Goal: Task Accomplishment & Management: Manage account settings

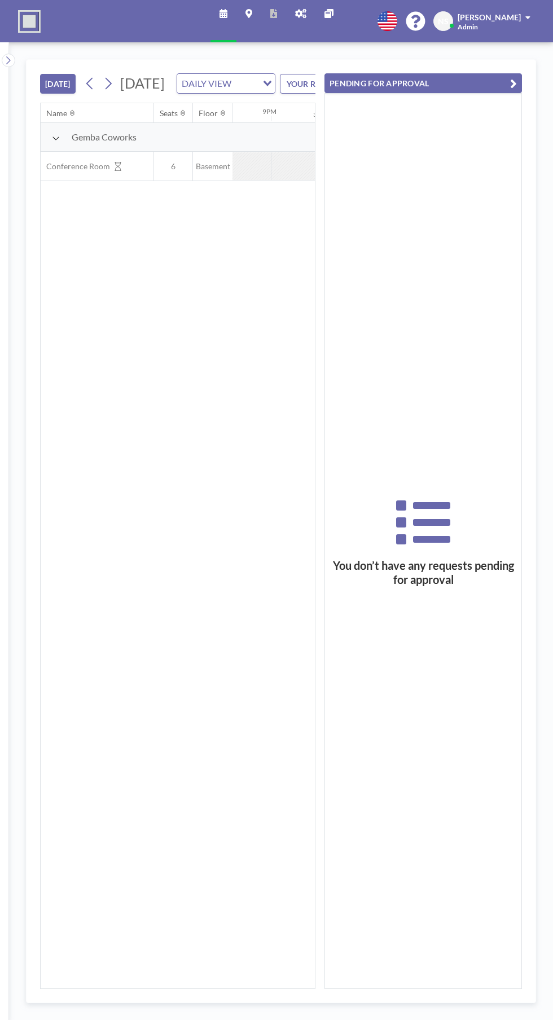
scroll to position [0, 1879]
click at [410, 87] on button "PENDING FOR APPROVAL" at bounding box center [424, 83] width 198 height 20
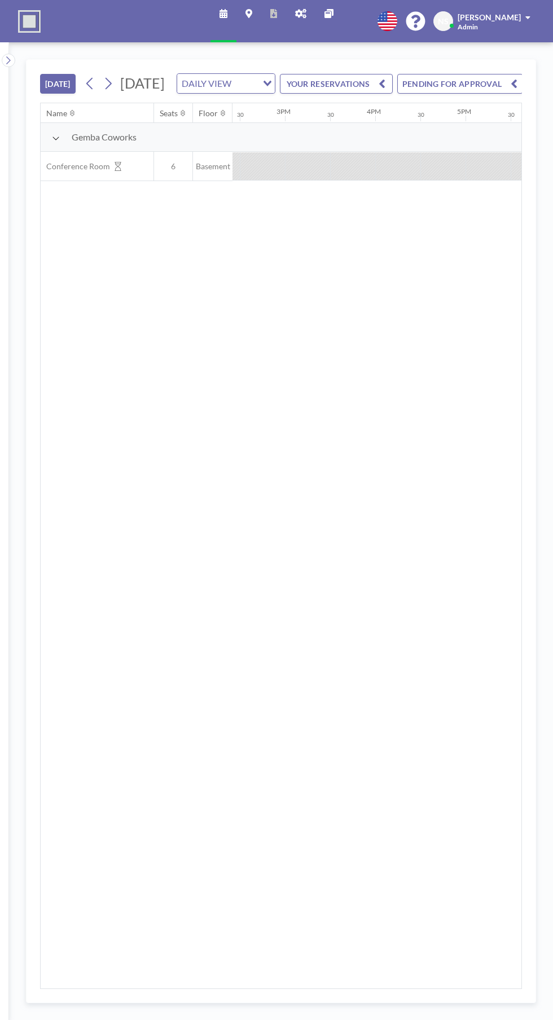
scroll to position [0, 1286]
click at [37, 10] on img at bounding box center [29, 21] width 23 height 23
click at [509, 22] on div "[PERSON_NAME]" at bounding box center [494, 16] width 73 height 11
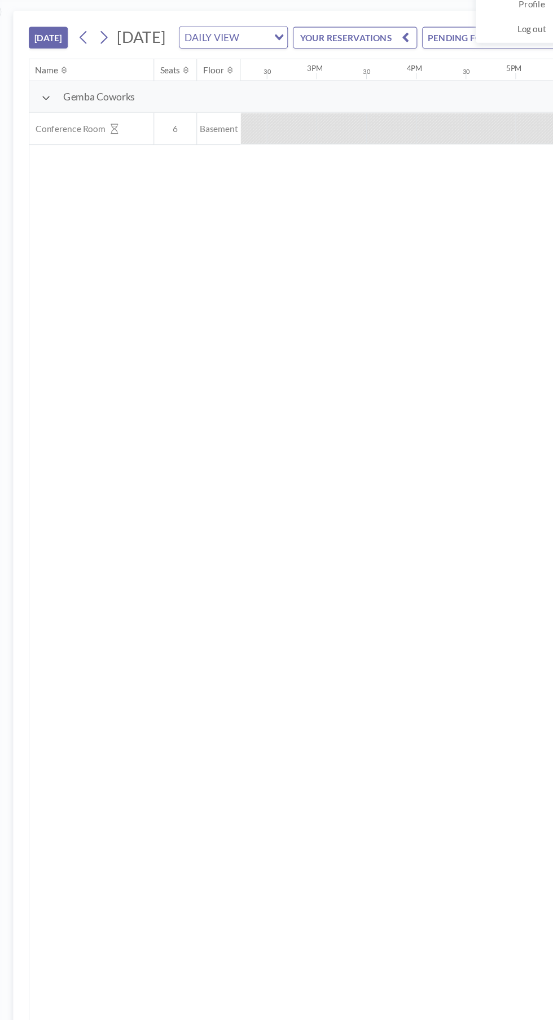
scroll to position [0, 1285]
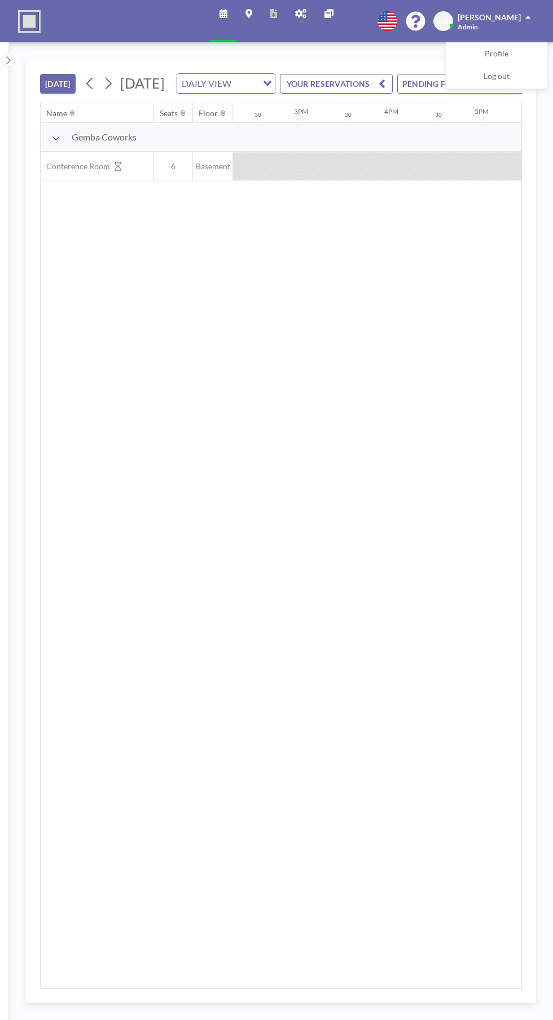
click at [248, 12] on icon at bounding box center [249, 13] width 7 height 9
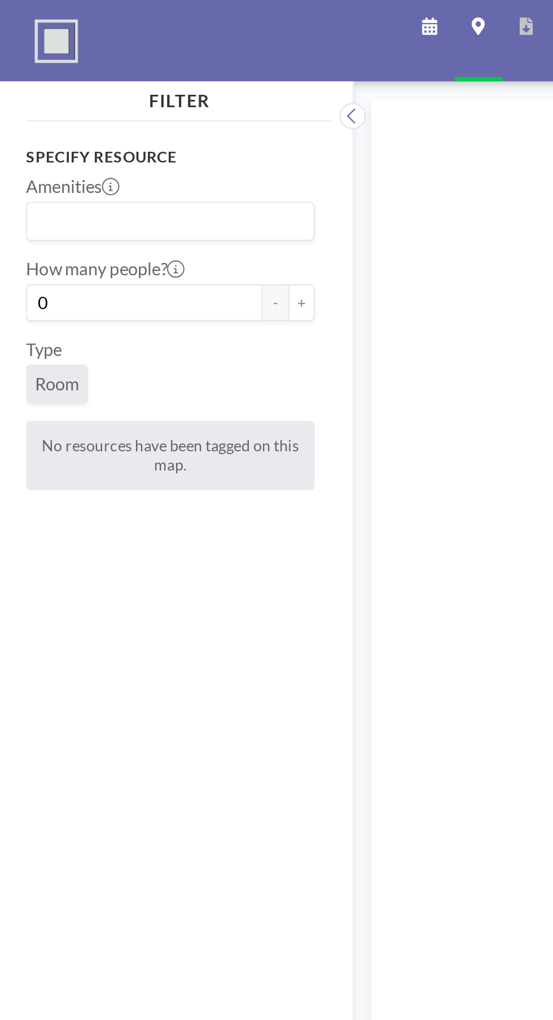
click at [218, 12] on link "Schedule" at bounding box center [224, 21] width 26 height 42
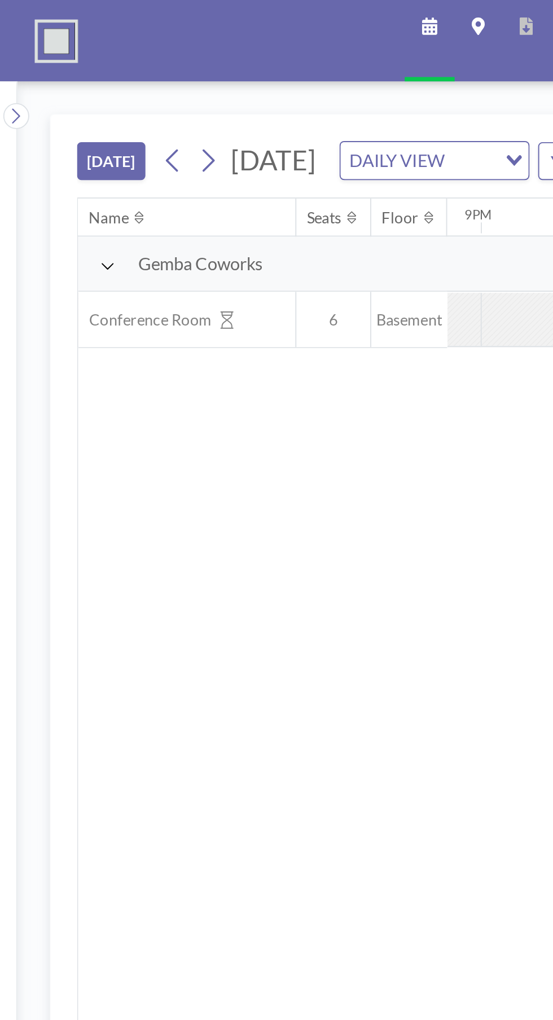
scroll to position [0, 15]
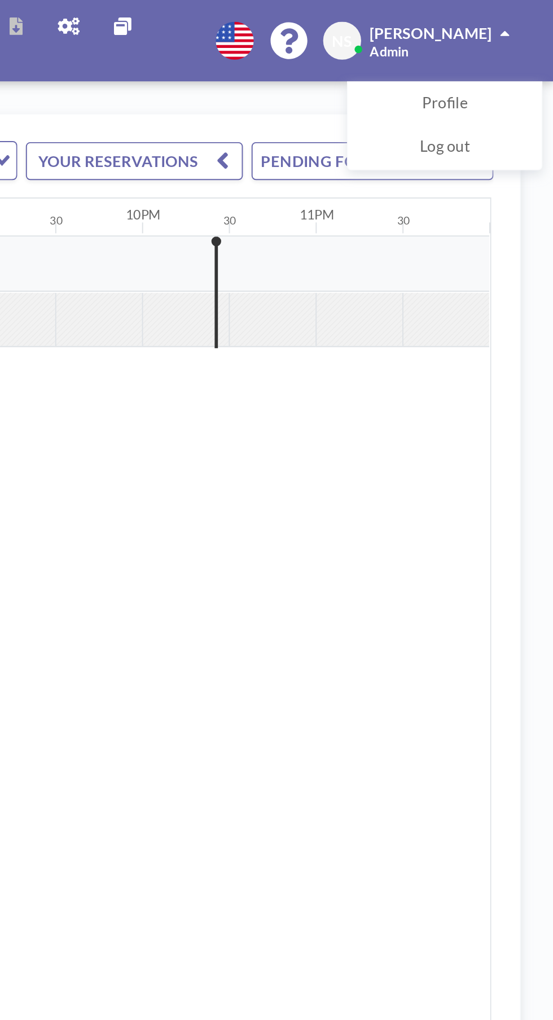
click at [517, 24] on div "Nitin Sagar Admin" at bounding box center [494, 21] width 73 height 20
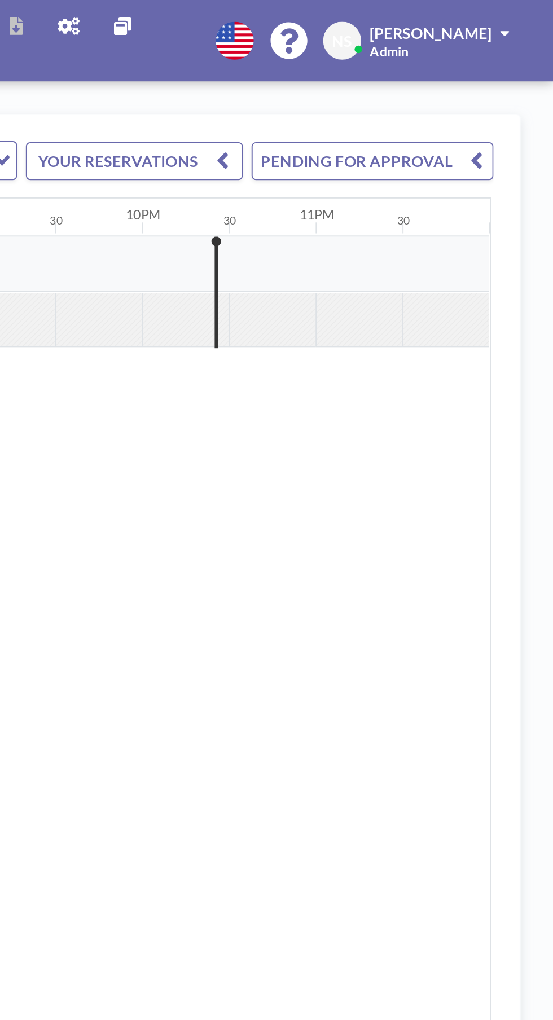
click at [528, 16] on span at bounding box center [527, 18] width 5 height 8
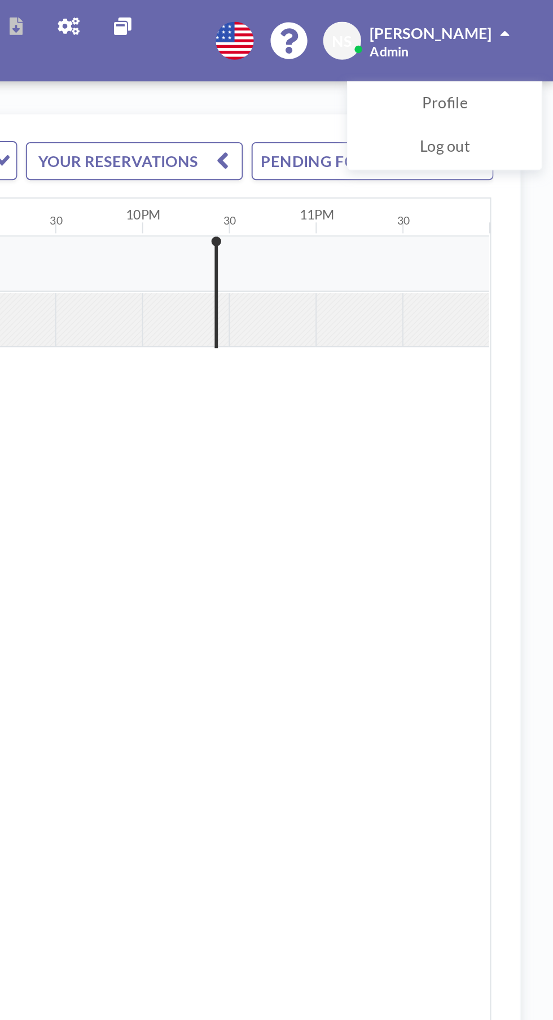
click at [503, 52] on span "Profile" at bounding box center [497, 54] width 24 height 11
